Goal: Information Seeking & Learning: Learn about a topic

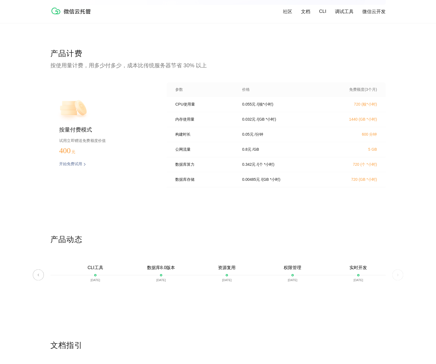
scroll to position [1079, 0]
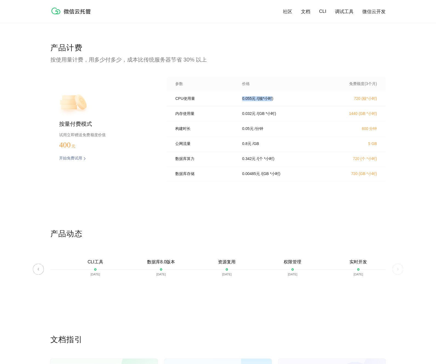
drag, startPoint x: 241, startPoint y: 100, endPoint x: 287, endPoint y: 100, distance: 46.5
click at [277, 99] on div "0.055 元 / (核*小时)" at bounding box center [281, 98] width 92 height 5
click at [287, 100] on div "0.055 元 / (核*小时)" at bounding box center [281, 98] width 92 height 5
drag, startPoint x: 287, startPoint y: 100, endPoint x: 236, endPoint y: 100, distance: 50.9
click at [236, 100] on div "0.055 元 / (核*小时)" at bounding box center [281, 98] width 92 height 5
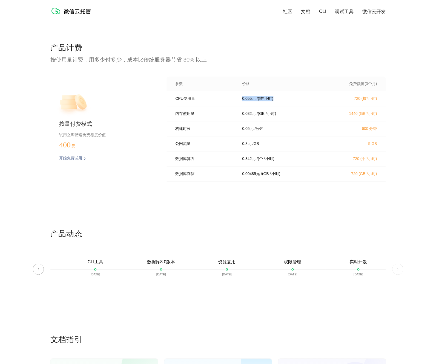
click at [277, 101] on div "0.055 元 / (核*小时)" at bounding box center [281, 98] width 92 height 5
drag, startPoint x: 67, startPoint y: 137, endPoint x: 111, endPoint y: 135, distance: 43.5
click at [109, 135] on p "试用立即赠送免费额度价值" at bounding box center [104, 134] width 90 height 7
click at [146, 137] on p "试用立即赠送免费额度价值" at bounding box center [104, 134] width 90 height 7
drag, startPoint x: 245, startPoint y: 130, endPoint x: 279, endPoint y: 131, distance: 33.1
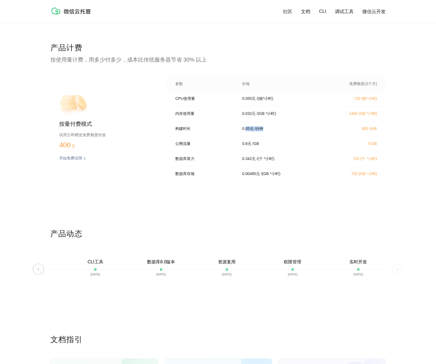
click at [278, 130] on div "0.05 元 / 分钟" at bounding box center [281, 128] width 92 height 5
click at [280, 131] on div "0.05 元 / 分钟" at bounding box center [281, 128] width 92 height 5
drag, startPoint x: 262, startPoint y: 146, endPoint x: 232, endPoint y: 146, distance: 29.8
click at [232, 145] on div "公网流量 0.8 元 / GB 5 GB" at bounding box center [275, 144] width 219 height 15
click at [259, 146] on p "/ GB" at bounding box center [255, 143] width 7 height 5
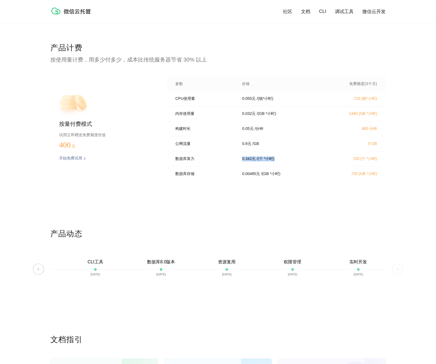
drag, startPoint x: 264, startPoint y: 161, endPoint x: 238, endPoint y: 162, distance: 25.7
click at [239, 161] on div "0.342 元 / (个 *小时)" at bounding box center [281, 159] width 92 height 5
drag, startPoint x: 234, startPoint y: 163, endPoint x: 236, endPoint y: 166, distance: 2.8
click at [234, 163] on div "数据库算力 0.342 元 / (个 *小时) 720 (个 *小时)" at bounding box center [275, 159] width 219 height 15
drag, startPoint x: 267, startPoint y: 163, endPoint x: 270, endPoint y: 163, distance: 3.0
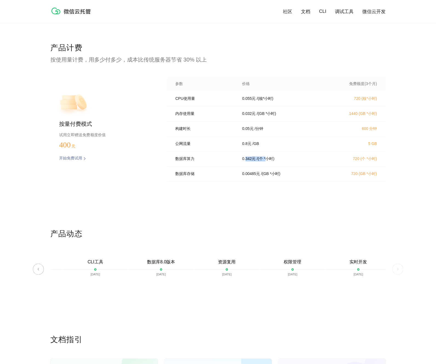
click at [270, 161] on div "0.342 元 / (个 *小时)" at bounding box center [281, 159] width 92 height 5
click at [280, 161] on div "0.342 元 / (个 *小时)" at bounding box center [281, 159] width 92 height 5
drag, startPoint x: 276, startPoint y: 163, endPoint x: 243, endPoint y: 163, distance: 33.1
click at [243, 161] on div "0.342 元 / (个 *小时)" at bounding box center [281, 159] width 92 height 5
click at [241, 161] on div "0.342 元 / (个 *小时)" at bounding box center [281, 159] width 92 height 5
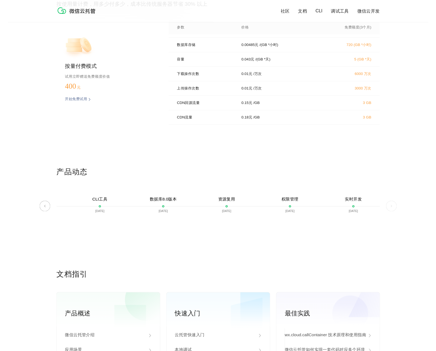
scroll to position [1243, 0]
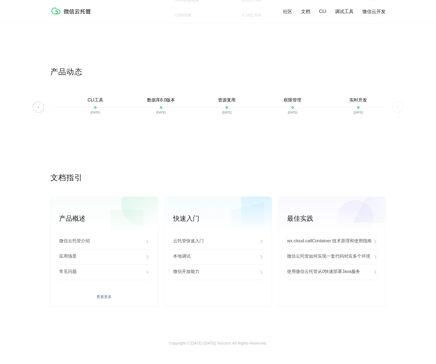
click at [82, 242] on p "微信云托管介绍" at bounding box center [74, 241] width 31 height 7
click at [105, 256] on div "应用场景" at bounding box center [104, 256] width 90 height 15
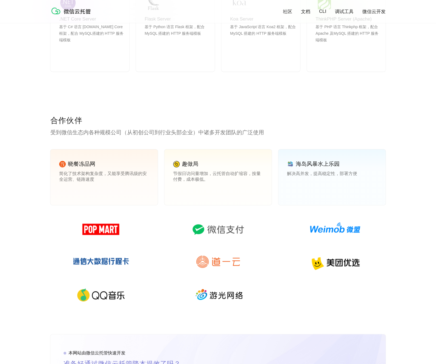
scroll to position [674, 0]
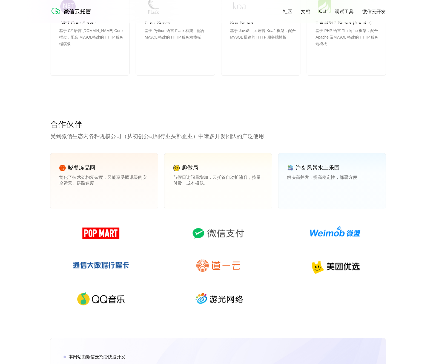
click at [308, 12] on link "文档" at bounding box center [305, 11] width 9 height 6
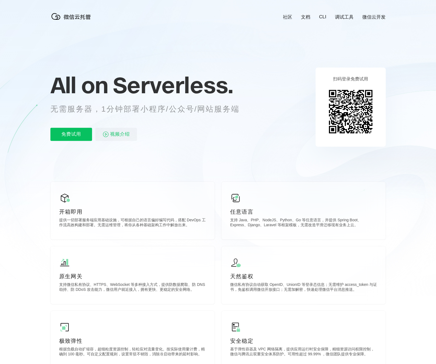
scroll to position [1, 0]
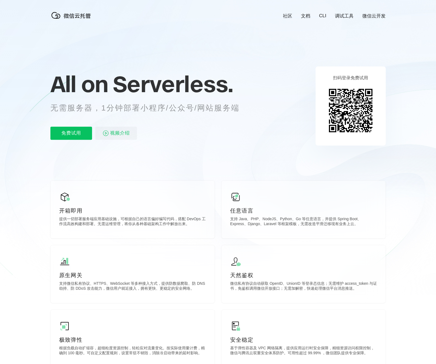
click at [75, 16] on img at bounding box center [72, 15] width 44 height 11
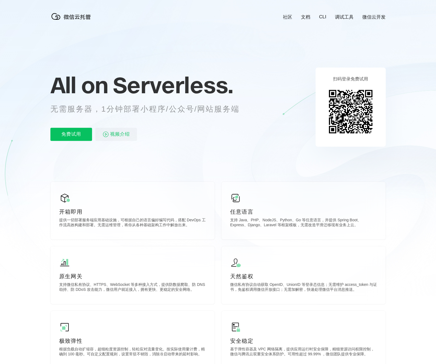
click at [287, 17] on link "社区" at bounding box center [287, 17] width 9 height 6
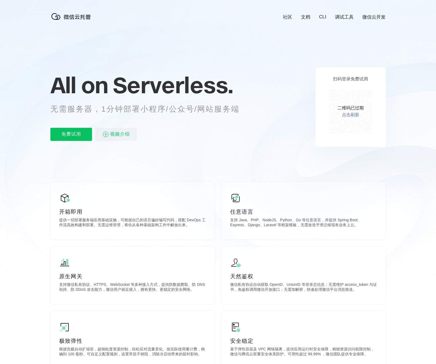
click at [230, 127] on div "All on Serverless. 无需服务器，1分钟部署小程序/公众号/网站服务端 免费试用 视频介绍" at bounding box center [151, 106] width 202 height 79
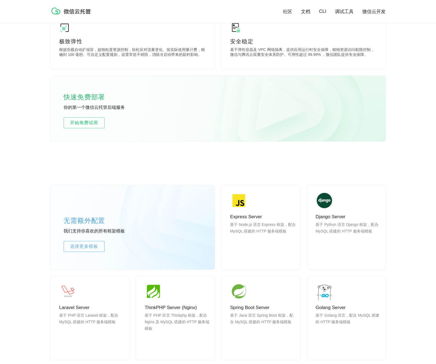
scroll to position [300, 0]
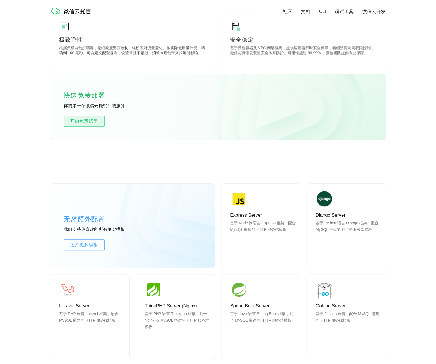
click at [91, 123] on span "开始免费试用" at bounding box center [84, 121] width 40 height 7
